Goal: Task Accomplishment & Management: Use online tool/utility

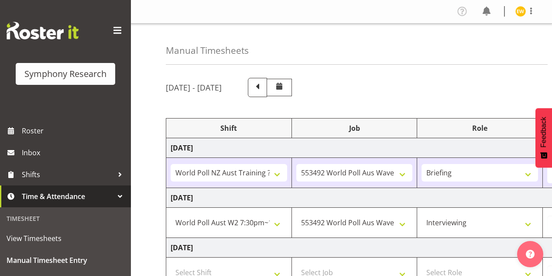
select select "41604"
select select "10499"
select select "56692"
select select "10499"
select select "47"
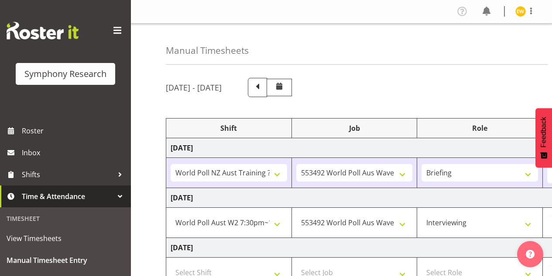
select select "23"
select select "30"
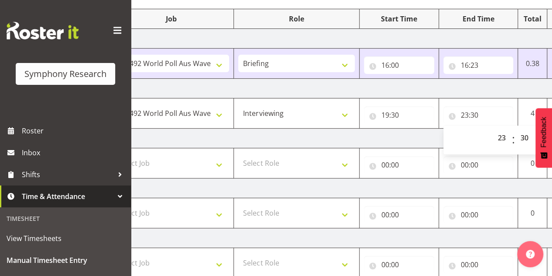
scroll to position [89, 0]
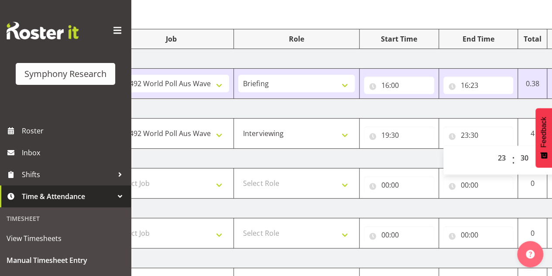
click at [520, 160] on select "00 01 02 03 04 05 06 07 08 09 10 11 12 13 14 15 16 17 18 19 20 21 22 23 24 25 2…" at bounding box center [526, 157] width 20 height 17
click at [516, 149] on select "00 01 02 03 04 05 06 07 08 09 10 11 12 13 14 15 16 17 18 19 20 21 22 23 24 25 2…" at bounding box center [526, 157] width 20 height 17
click at [399, 15] on div "Manual Timesheets [DATE] - [DATE] Shift Job Role Start Time End Time Total [DAT…" at bounding box center [341, 191] width 421 height 512
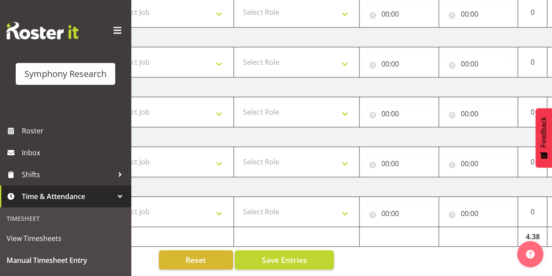
scroll to position [264, 0]
click at [288, 255] on span "Save Entries" at bounding box center [284, 259] width 45 height 11
